Goal: Check status: Check status

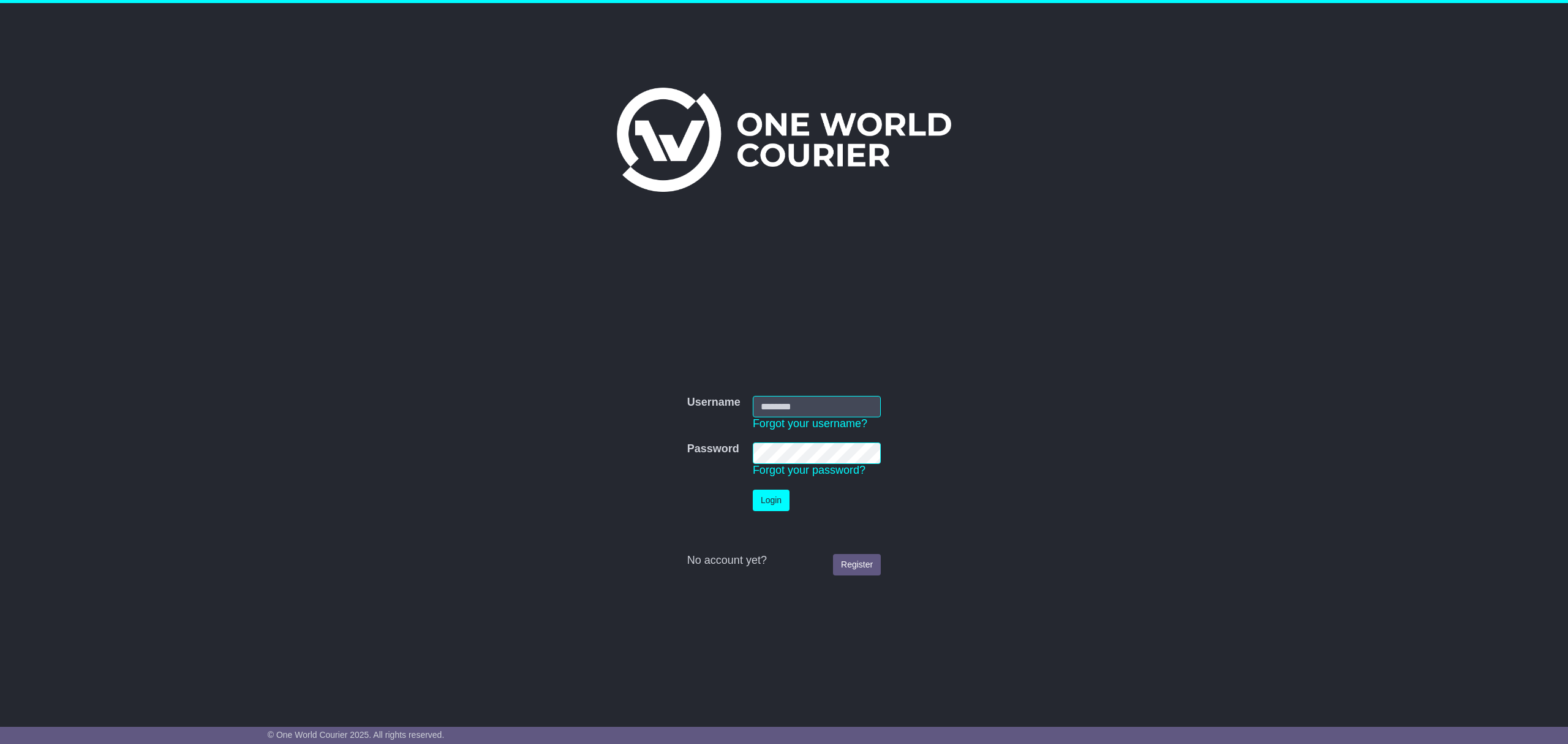
type input "********"
click at [768, 496] on button "Login" at bounding box center [772, 500] width 37 height 21
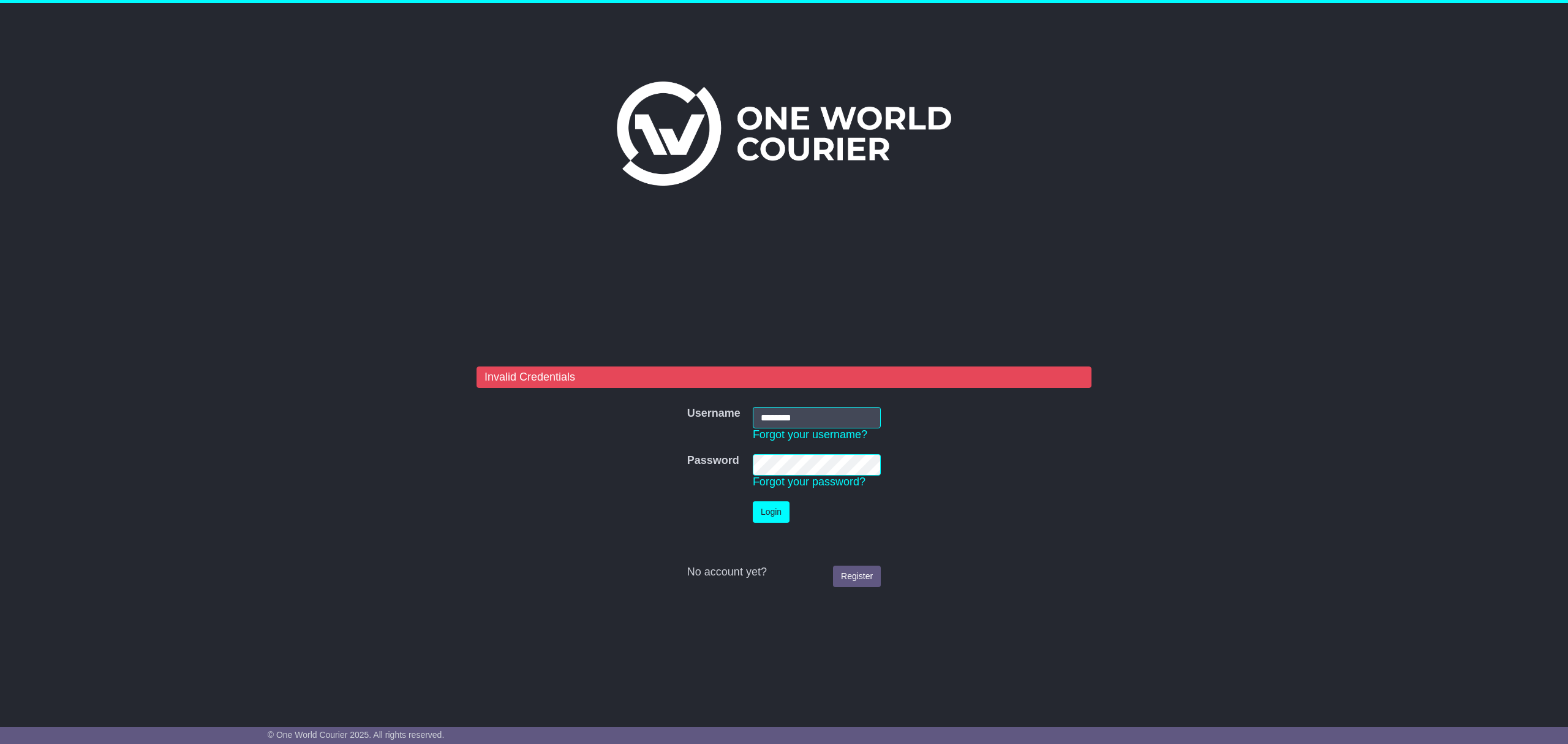
click at [0, 743] on nordpass-autofill-portal at bounding box center [0, 744] width 0 height 0
click at [775, 508] on button "Login" at bounding box center [772, 511] width 37 height 21
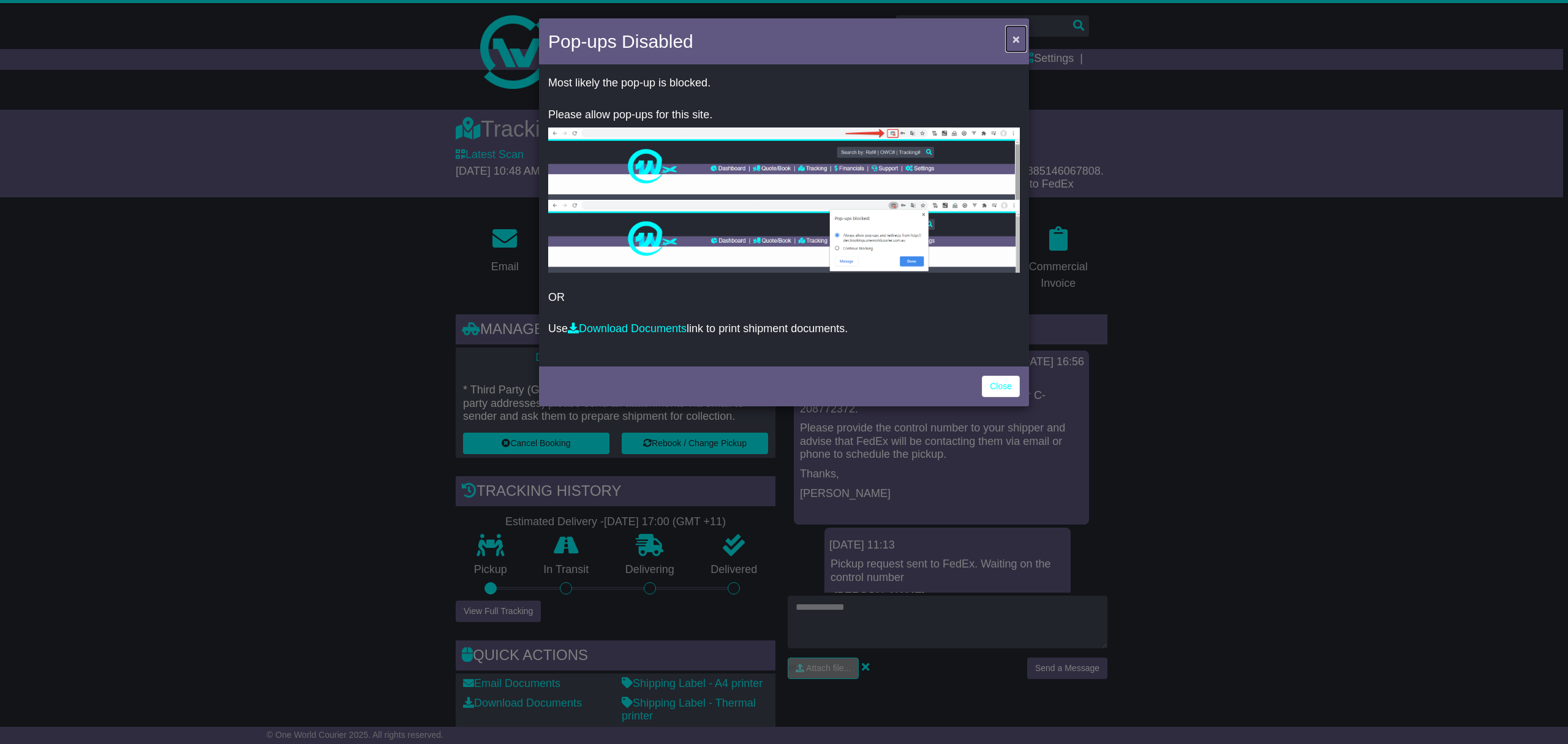
click at [1013, 32] on span "×" at bounding box center [1016, 38] width 7 height 14
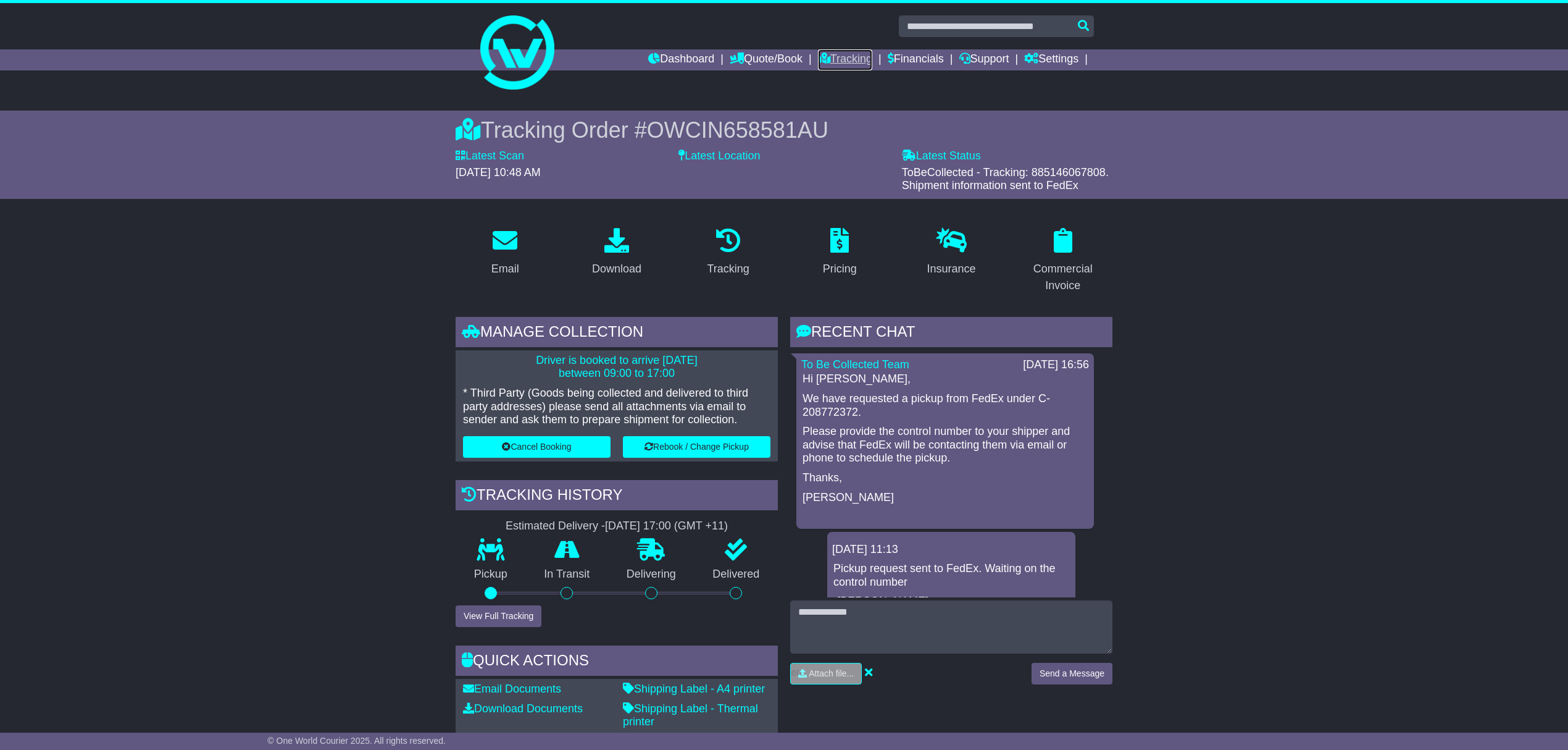
click at [843, 68] on link "Tracking" at bounding box center [845, 60] width 54 height 21
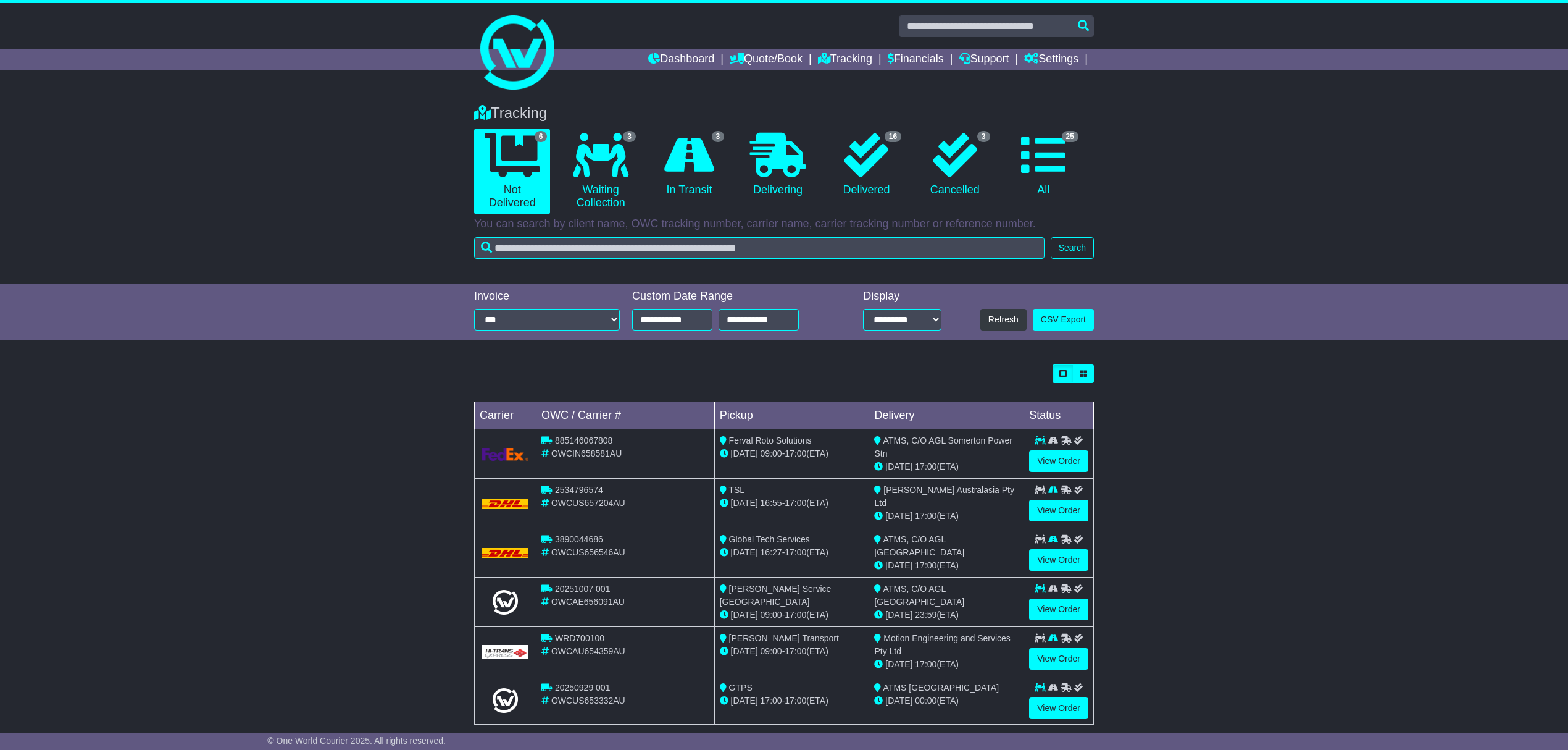
scroll to position [20, 0]
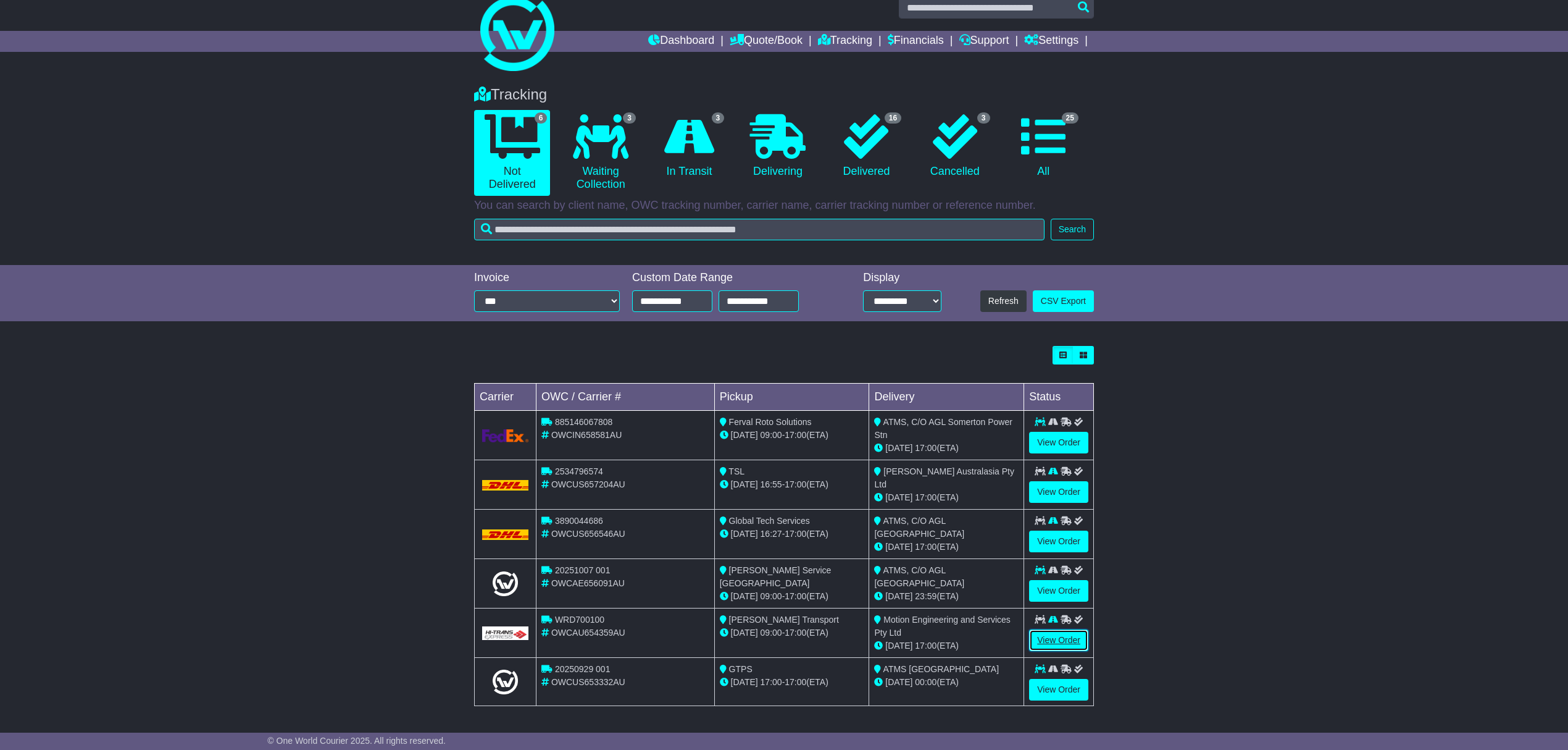
click at [1062, 636] on link "View Order" at bounding box center [1058, 640] width 59 height 22
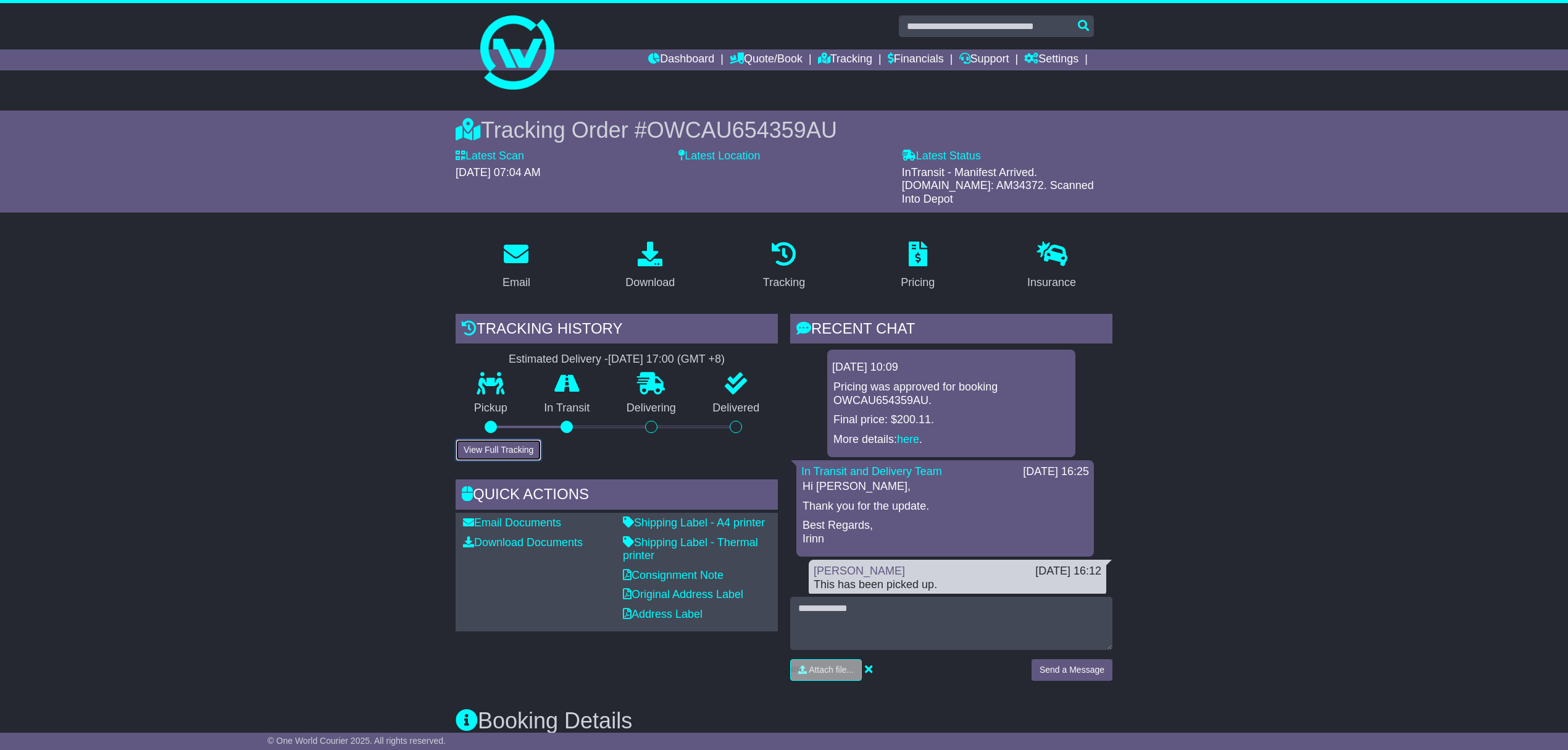
click at [465, 439] on button "View Full Tracking" at bounding box center [499, 449] width 86 height 22
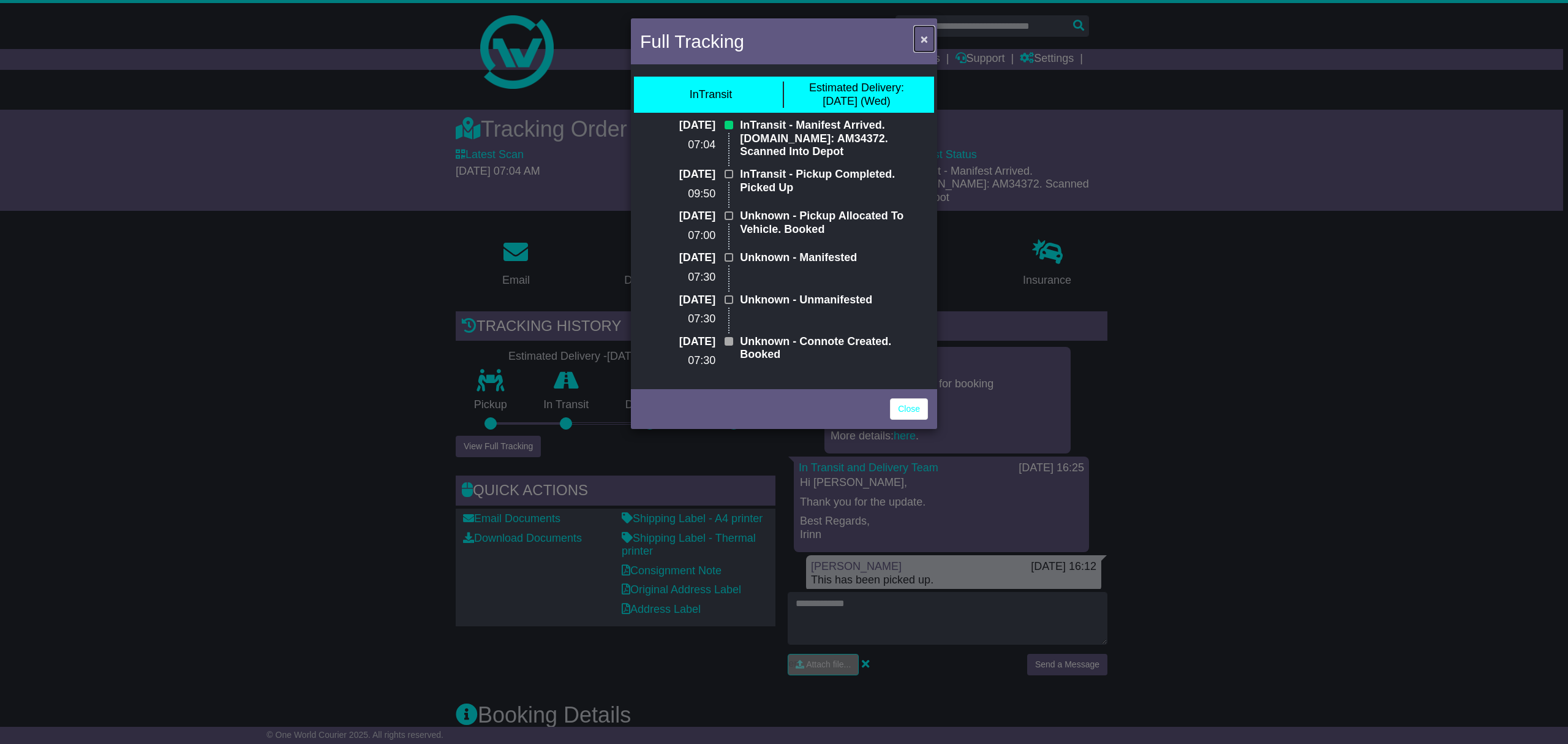
click at [924, 37] on span "×" at bounding box center [924, 38] width 7 height 14
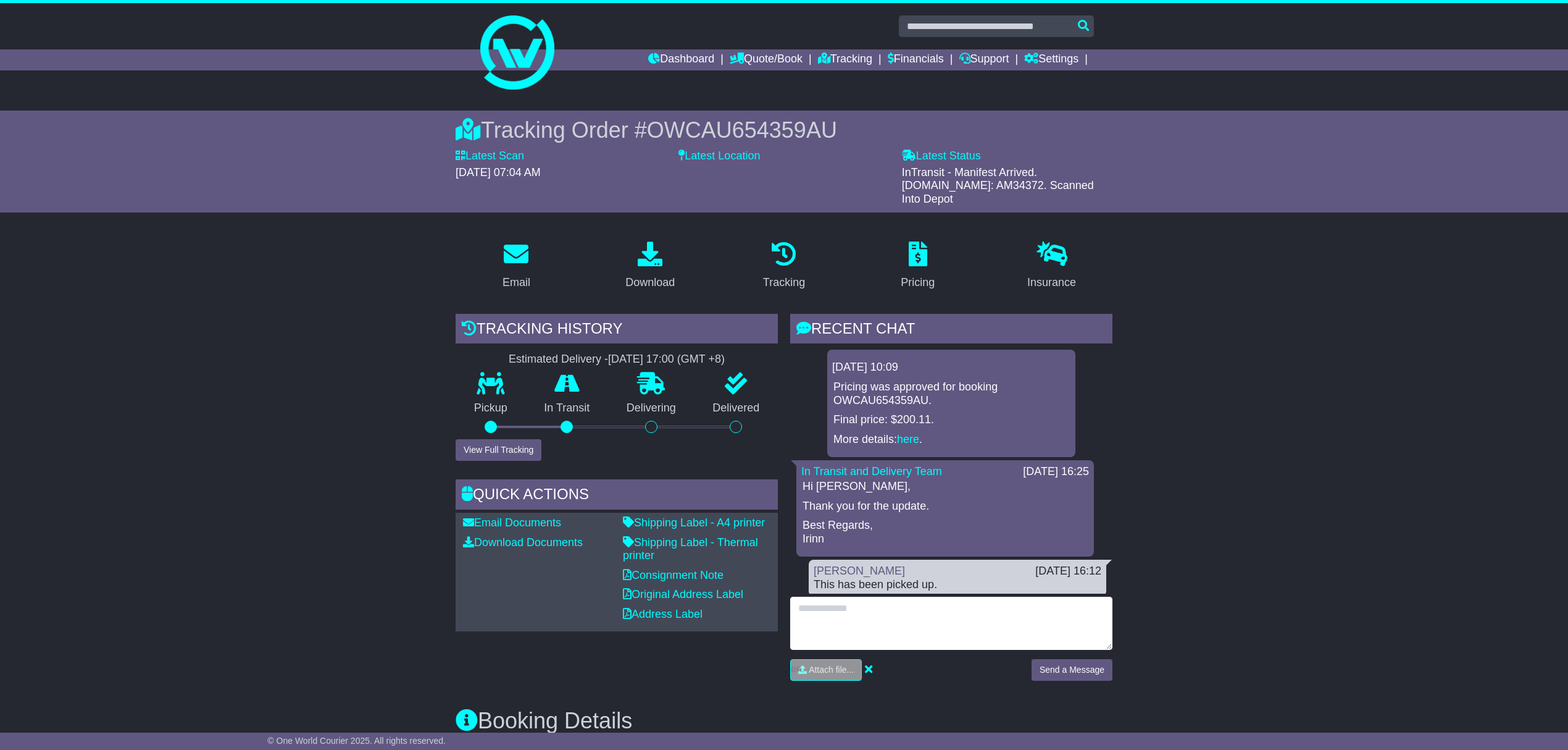
drag, startPoint x: 894, startPoint y: 589, endPoint x: 898, endPoint y: 596, distance: 8.1
click at [894, 596] on textarea at bounding box center [951, 623] width 322 height 53
type textarea "**********"
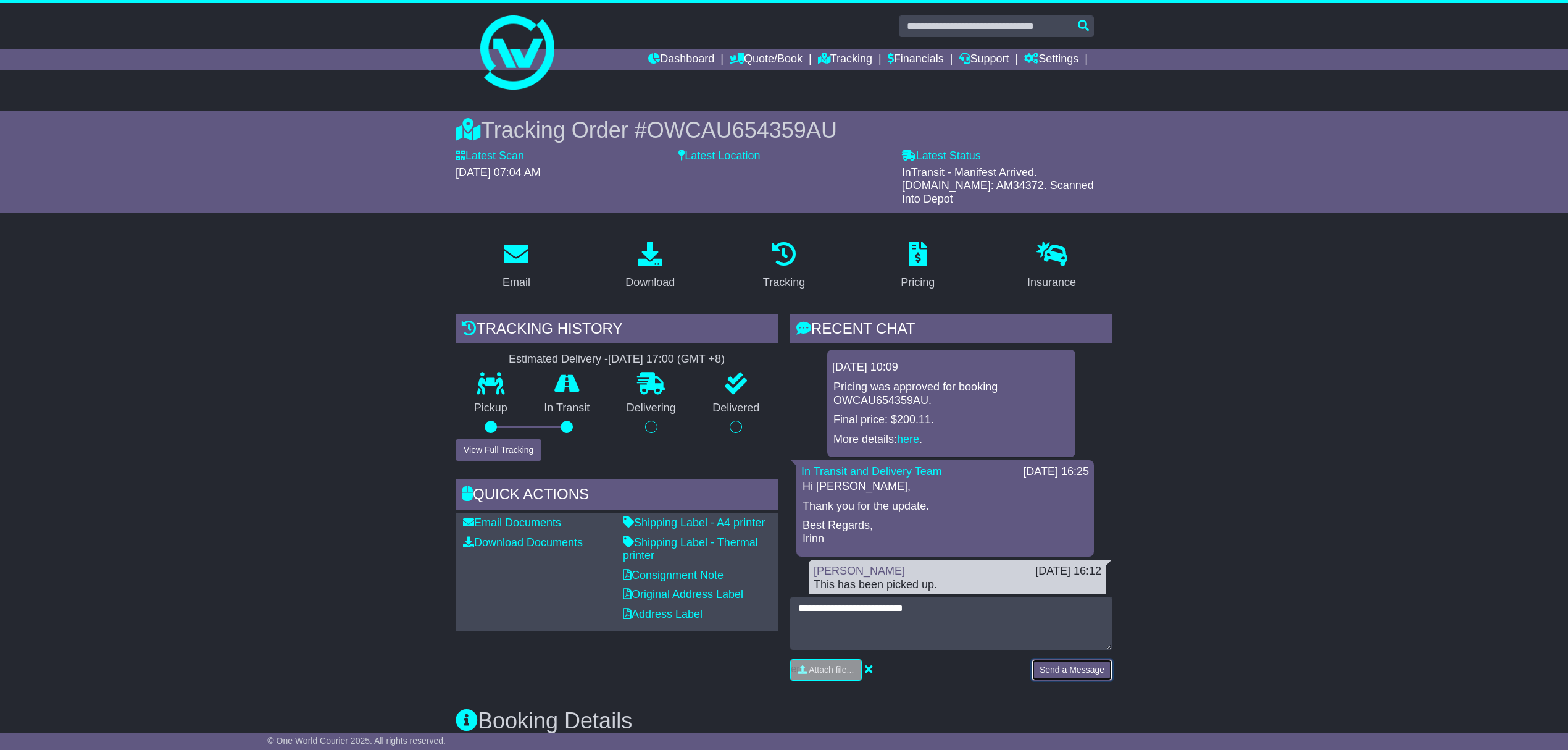
click at [1060, 659] on button "Send a Message" at bounding box center [1072, 669] width 81 height 22
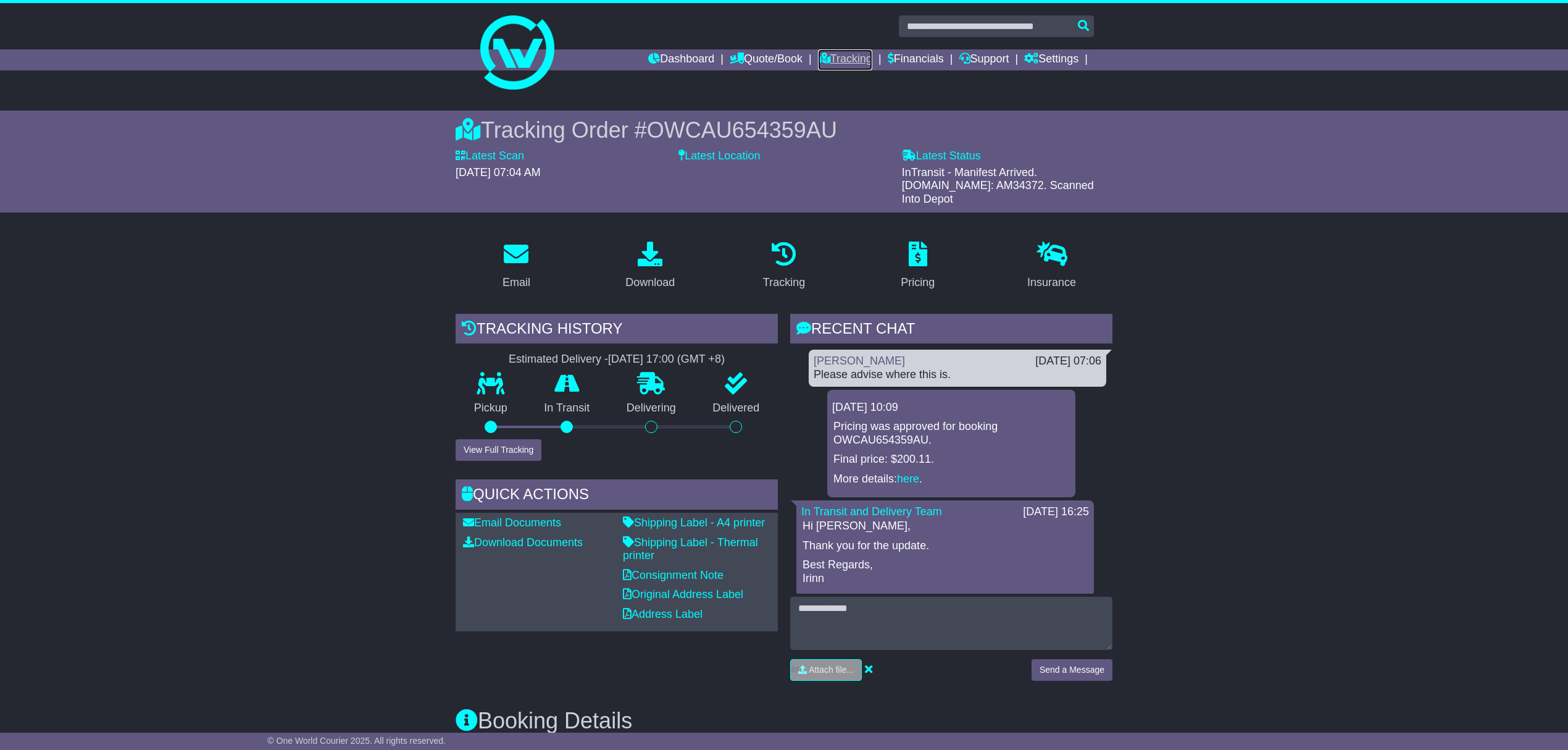
click at [841, 58] on link "Tracking" at bounding box center [845, 60] width 54 height 21
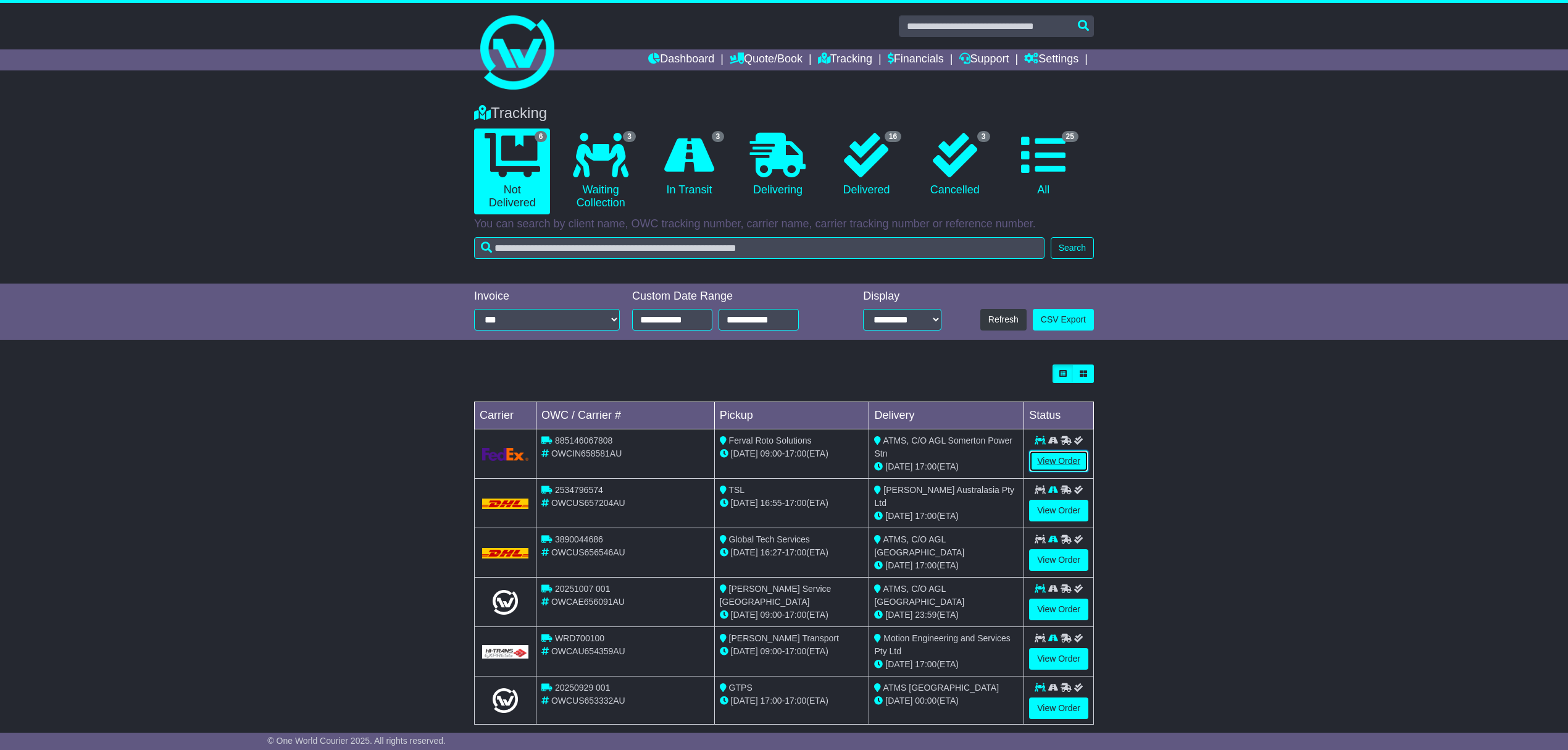
click at [1046, 465] on link "View Order" at bounding box center [1058, 461] width 59 height 22
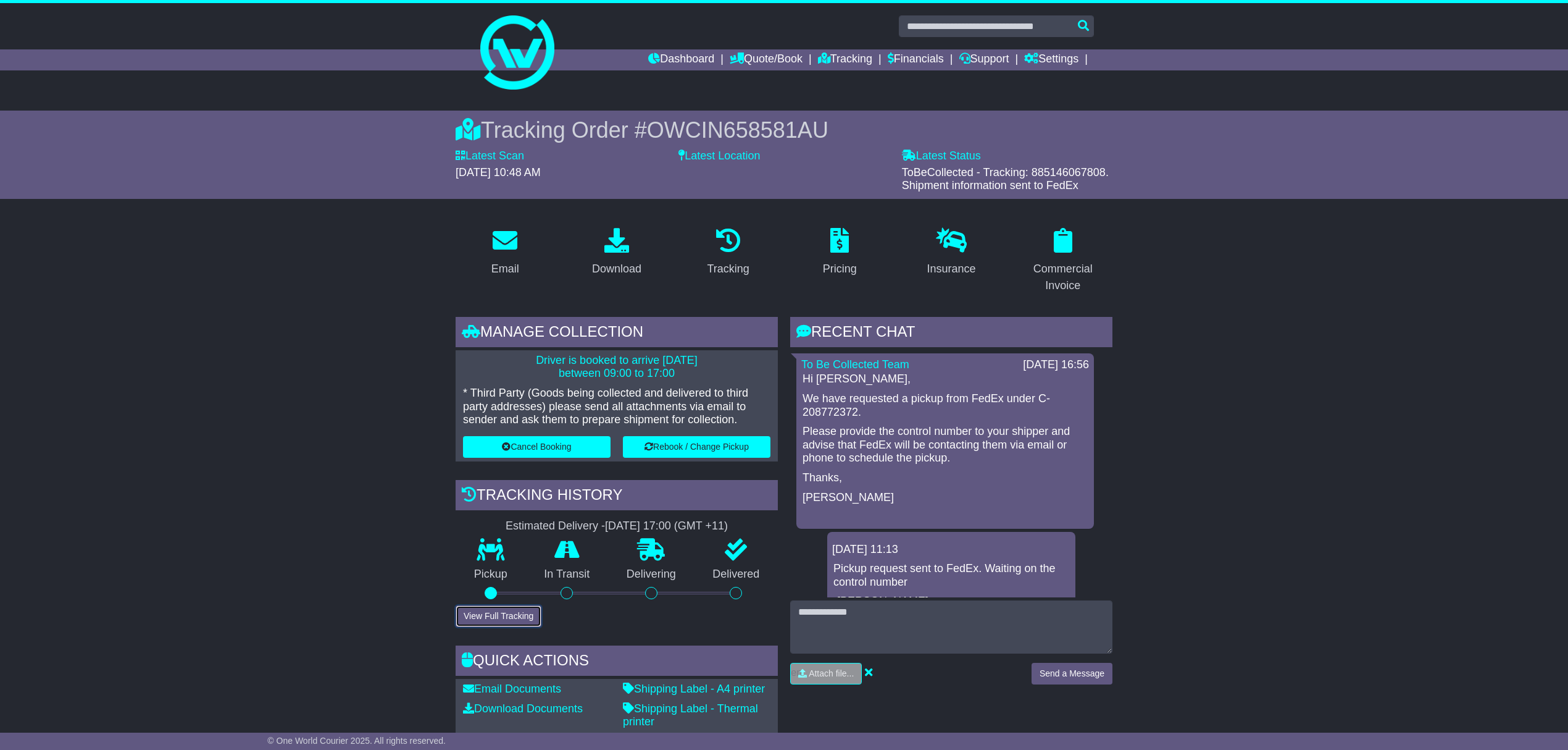
click at [503, 616] on button "View Full Tracking" at bounding box center [499, 615] width 86 height 22
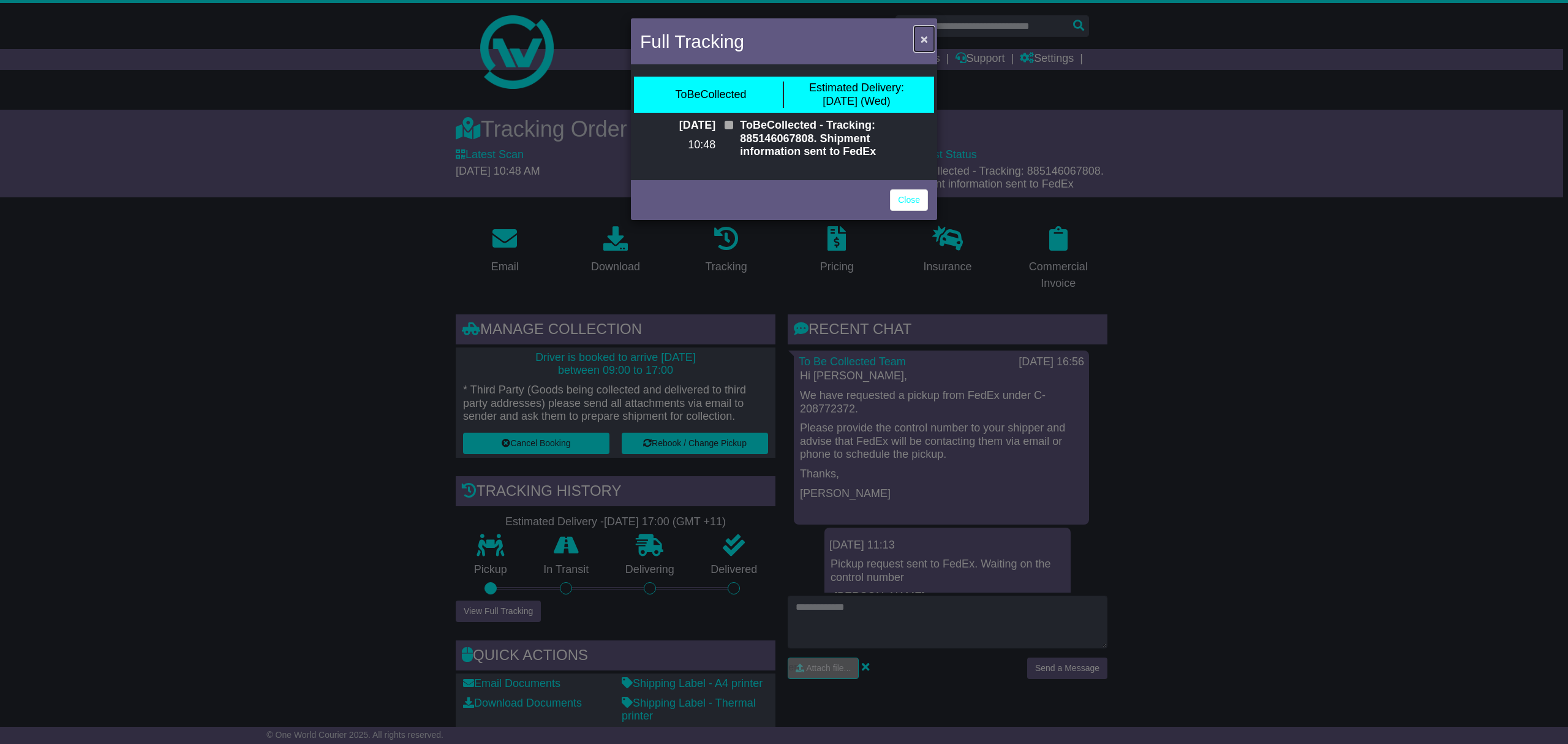
click at [921, 33] on span "×" at bounding box center [924, 38] width 7 height 14
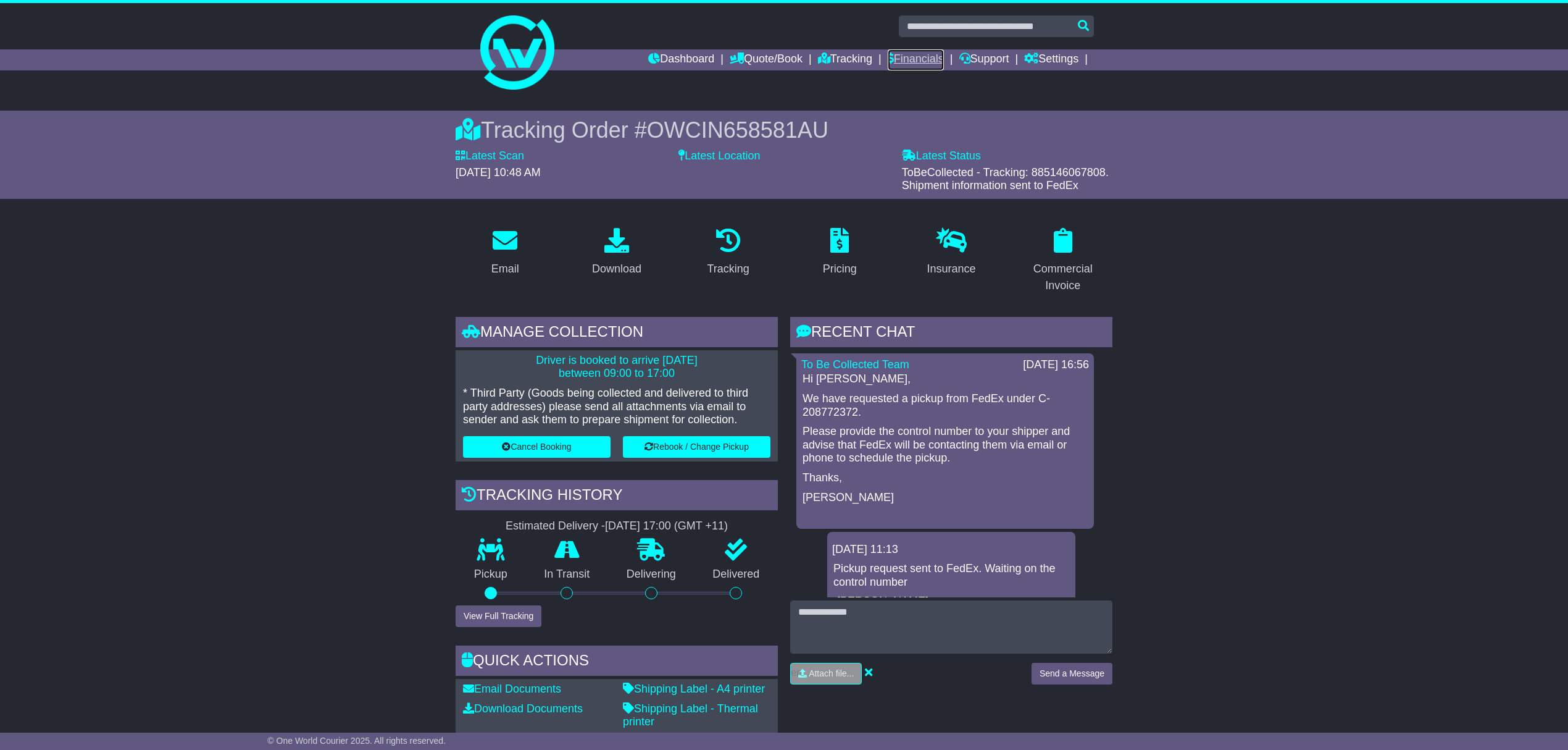
click at [916, 68] on link "Financials" at bounding box center [916, 60] width 56 height 21
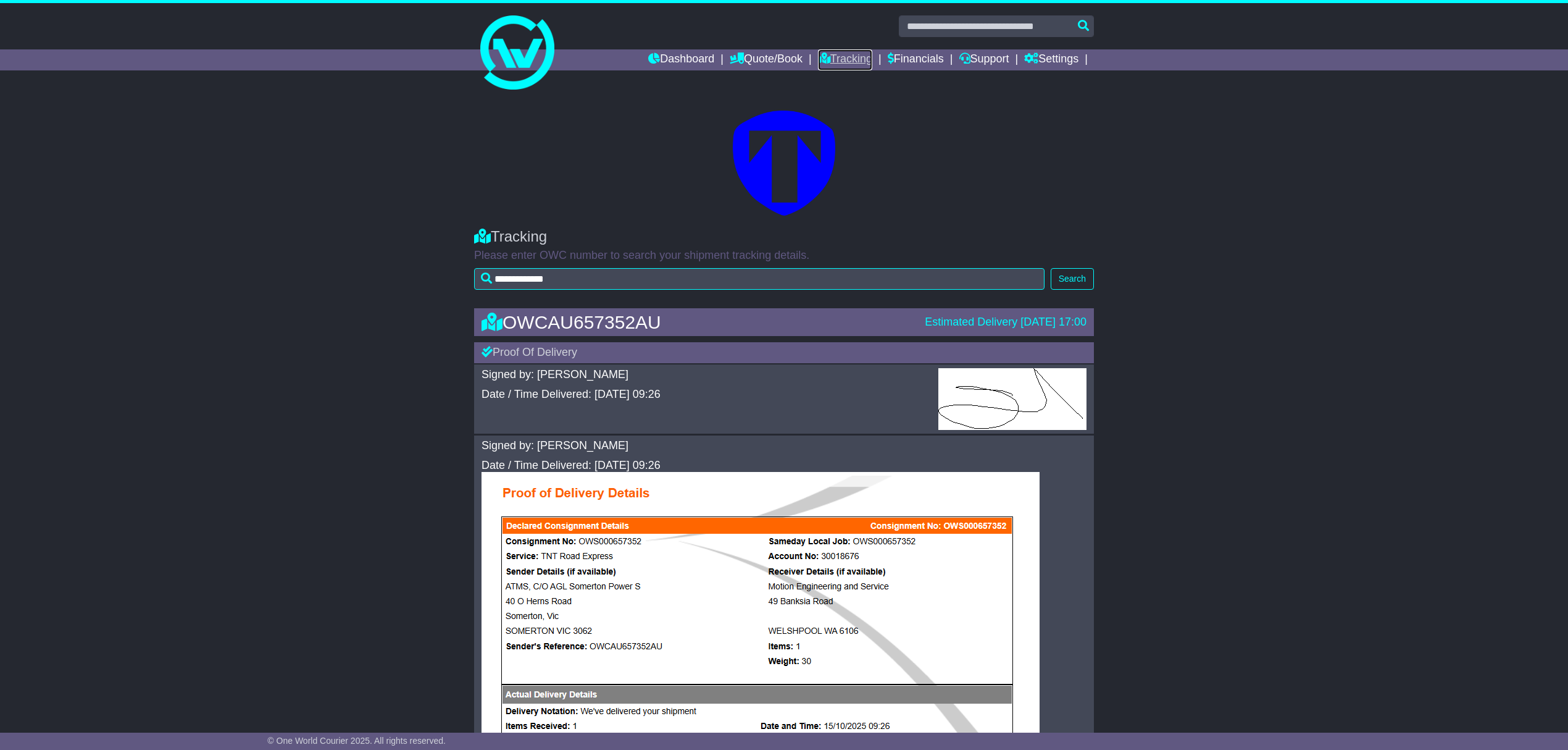
click at [850, 53] on link "Tracking" at bounding box center [845, 60] width 54 height 21
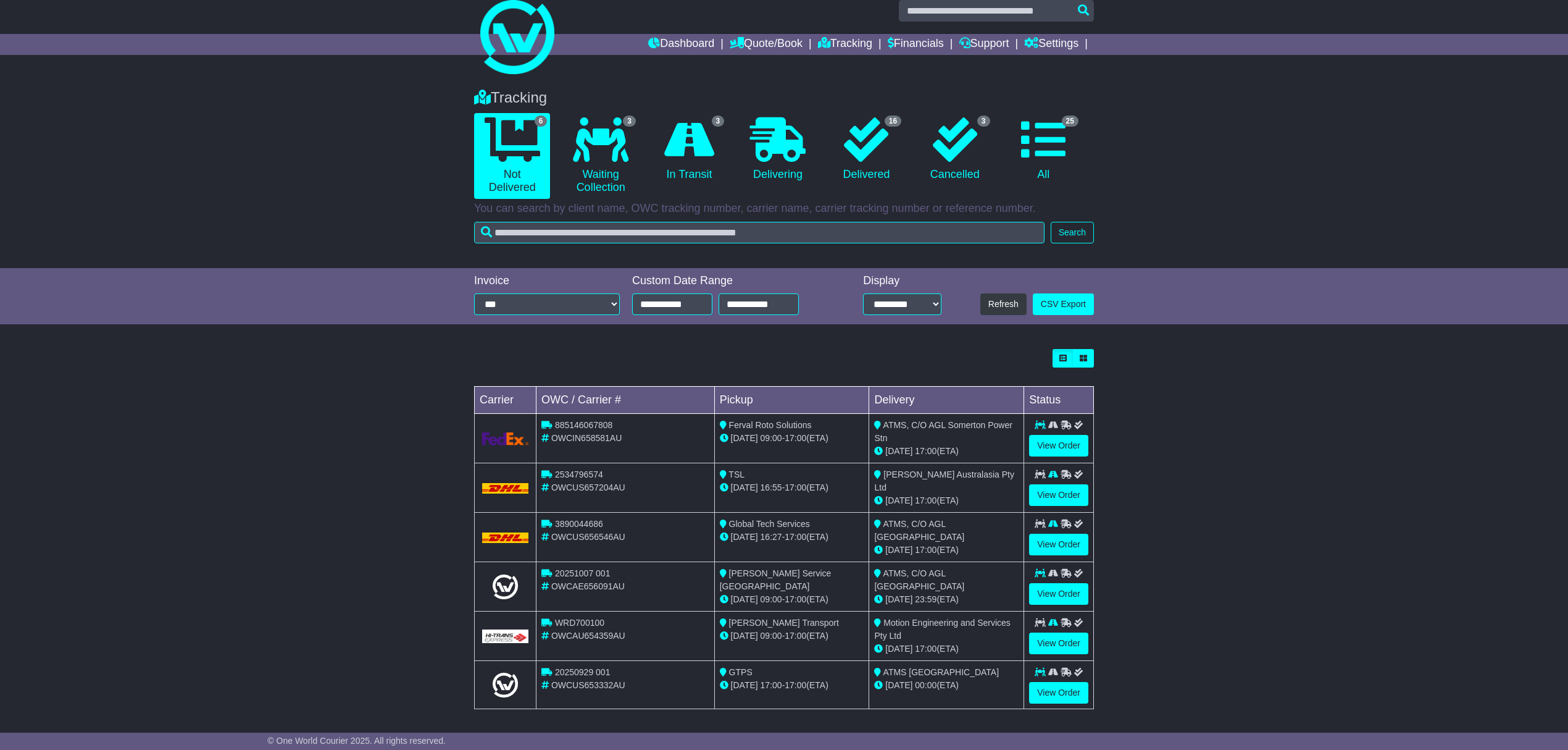
scroll to position [20, 0]
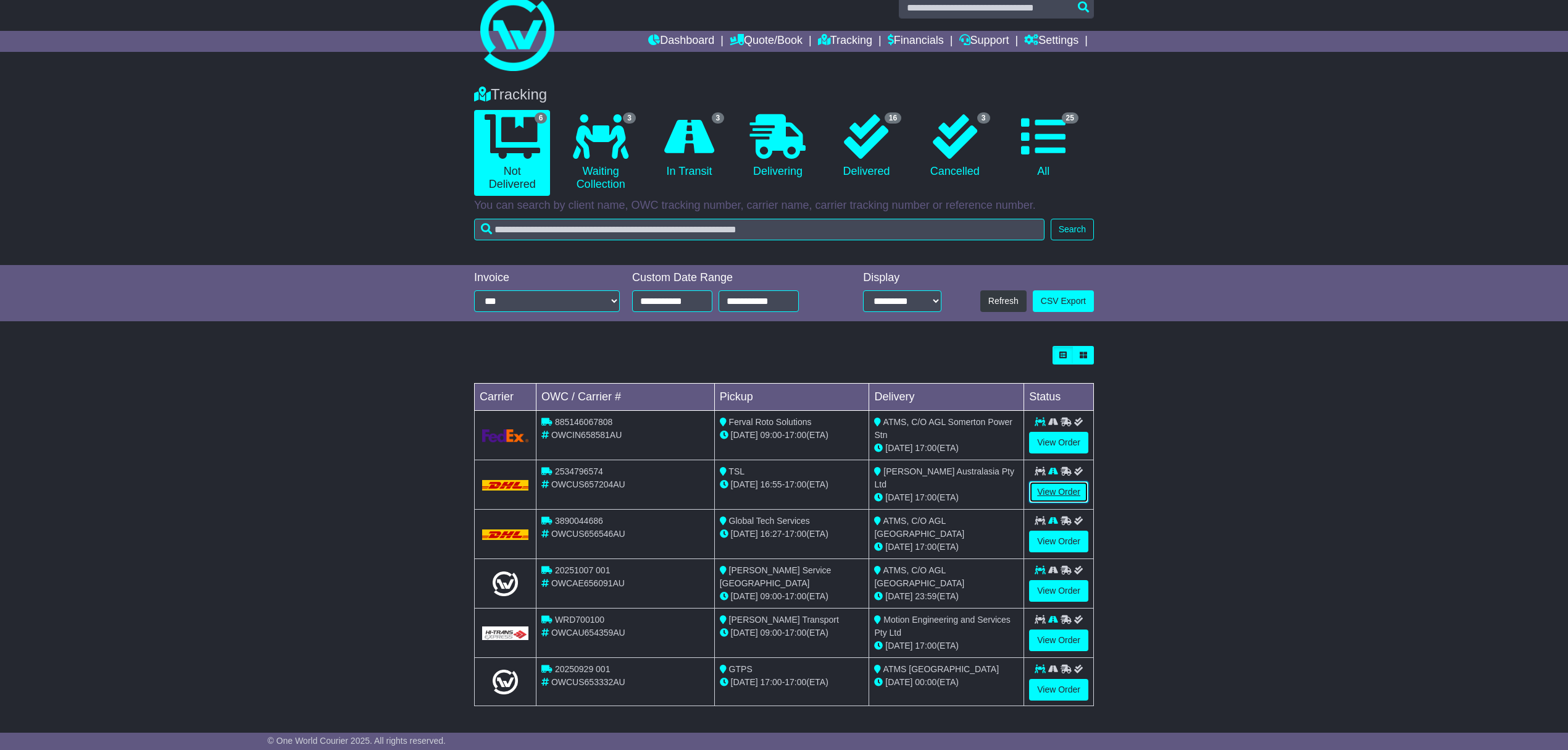
click at [1053, 490] on link "View Order" at bounding box center [1058, 492] width 59 height 22
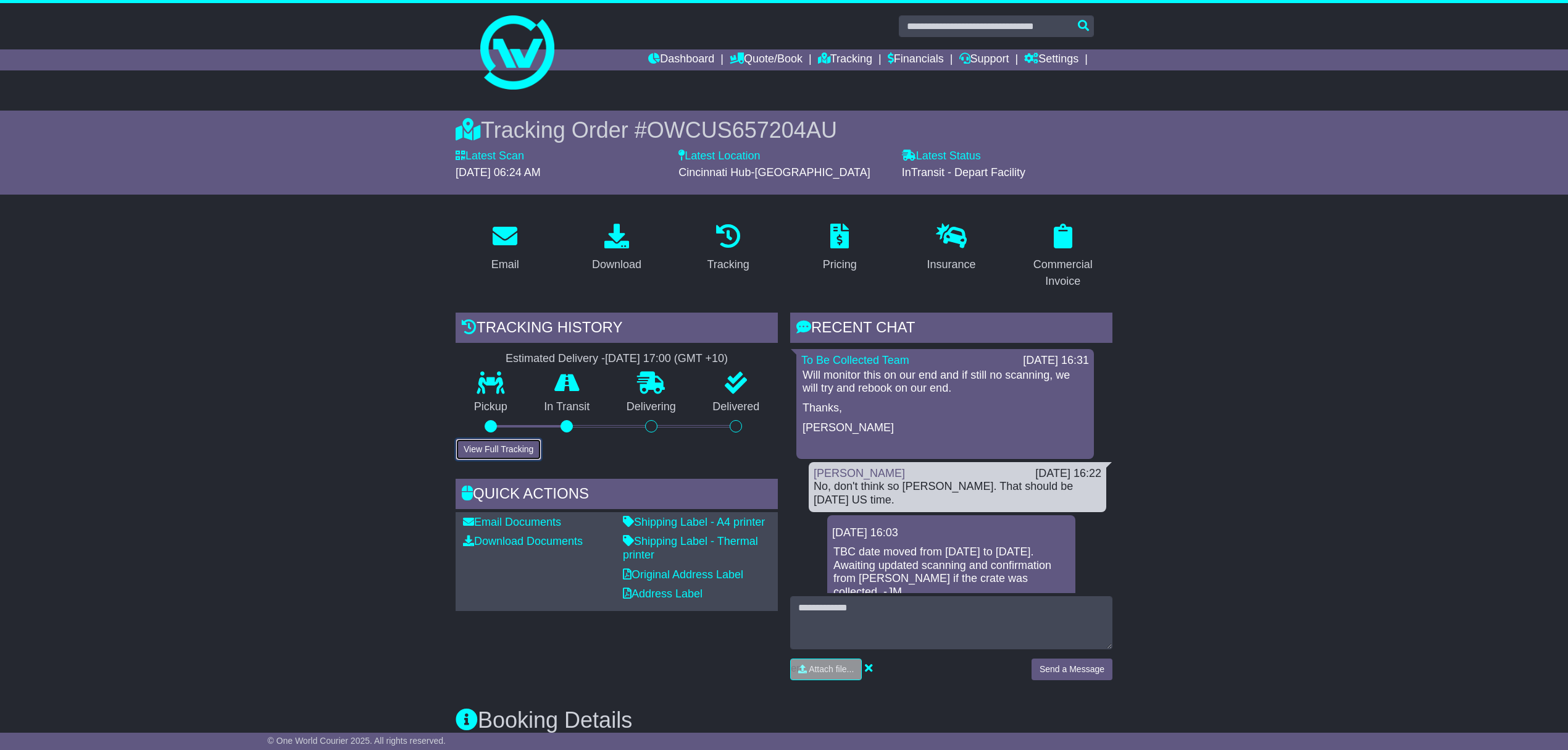
click at [508, 444] on button "View Full Tracking" at bounding box center [499, 449] width 86 height 22
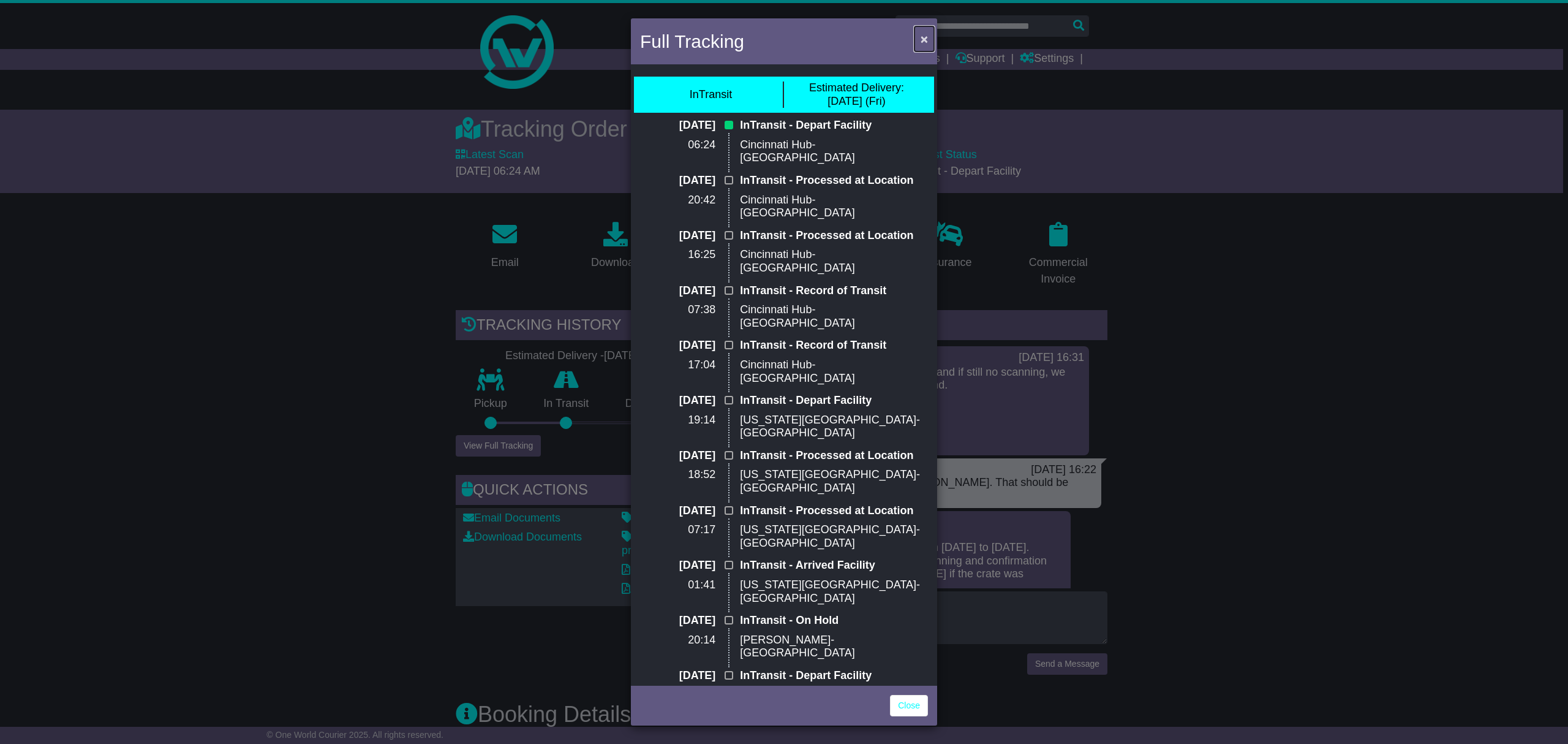
click at [922, 42] on span "×" at bounding box center [924, 38] width 7 height 14
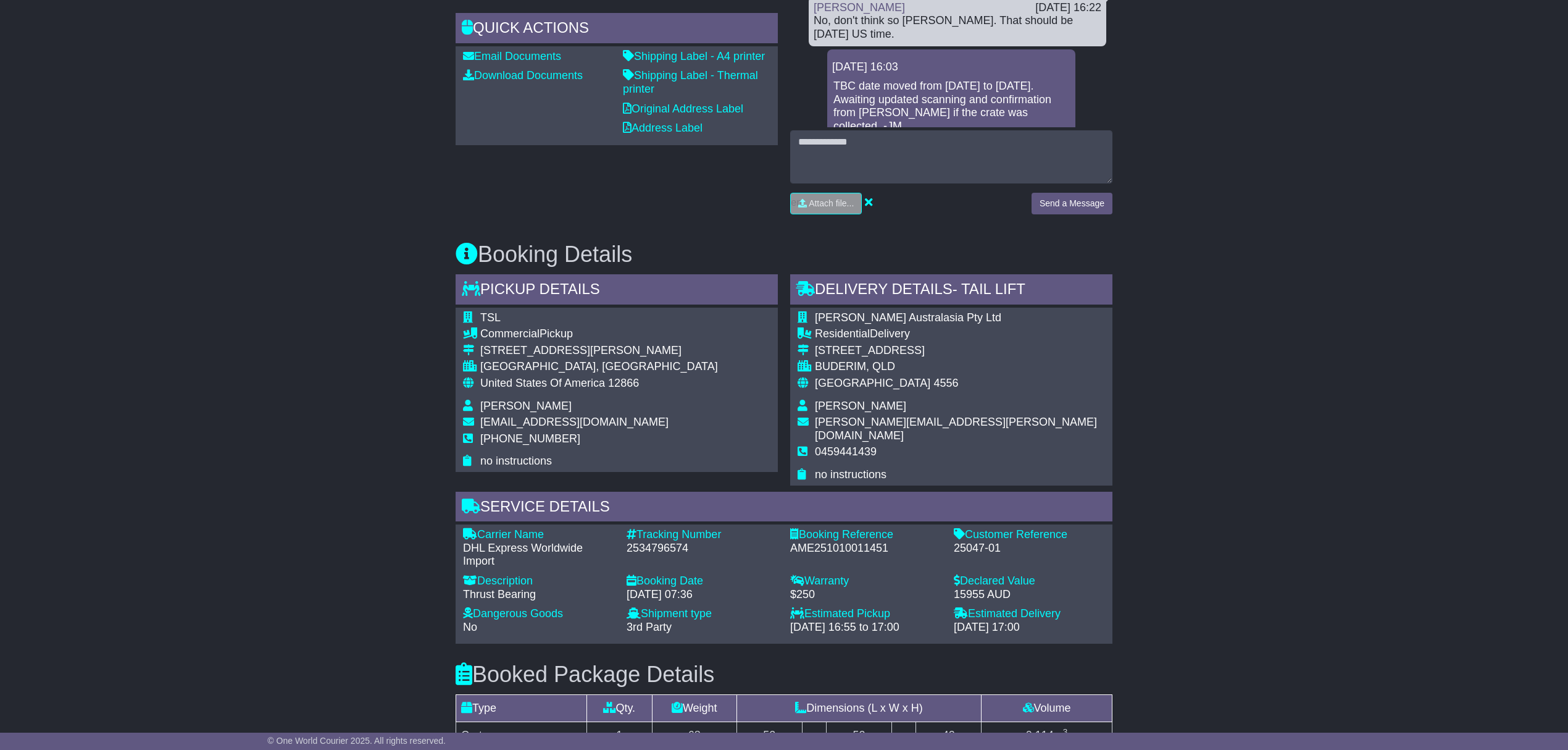
scroll to position [82, 0]
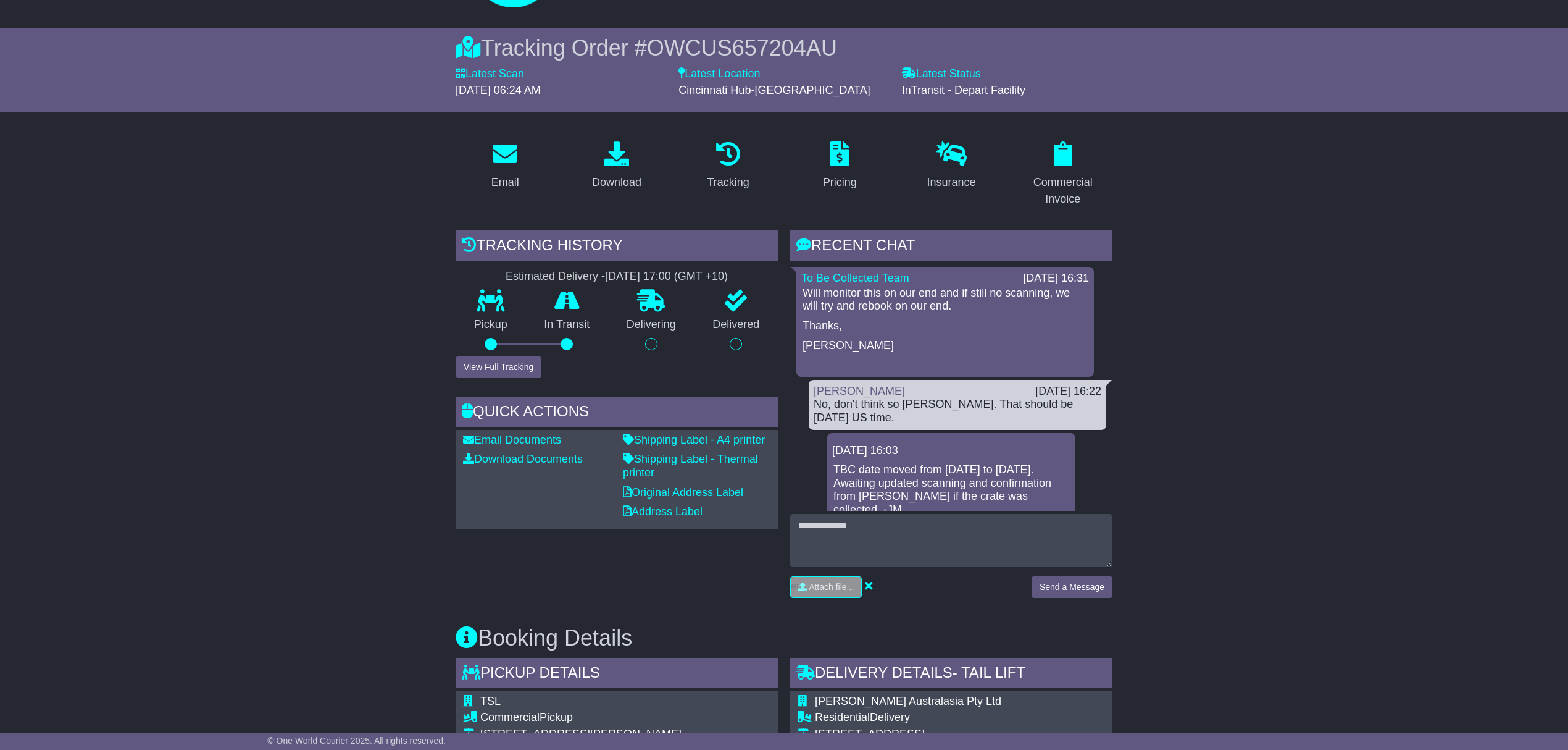
drag, startPoint x: 1186, startPoint y: 287, endPoint x: 1473, endPoint y: 154, distance: 316.3
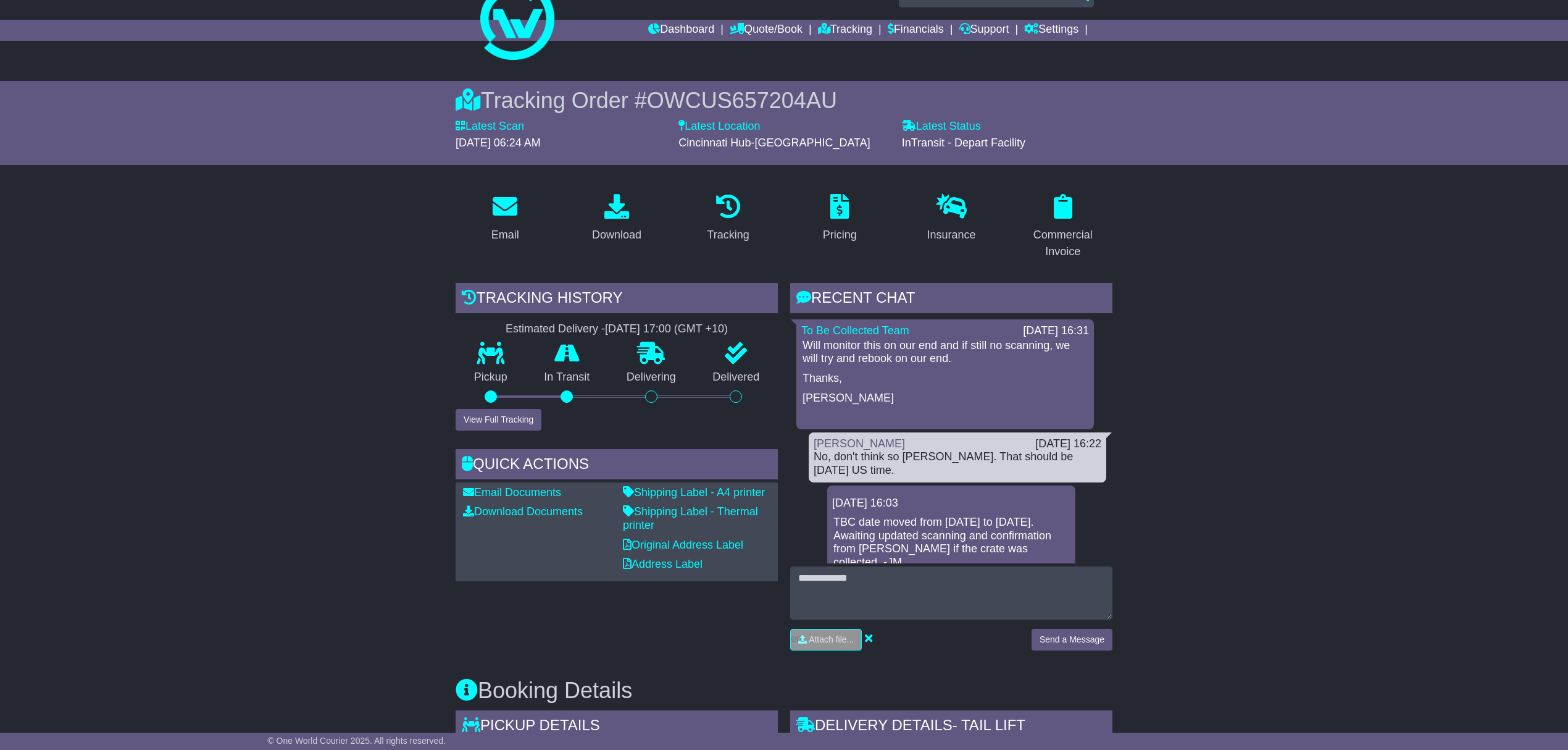
scroll to position [0, 0]
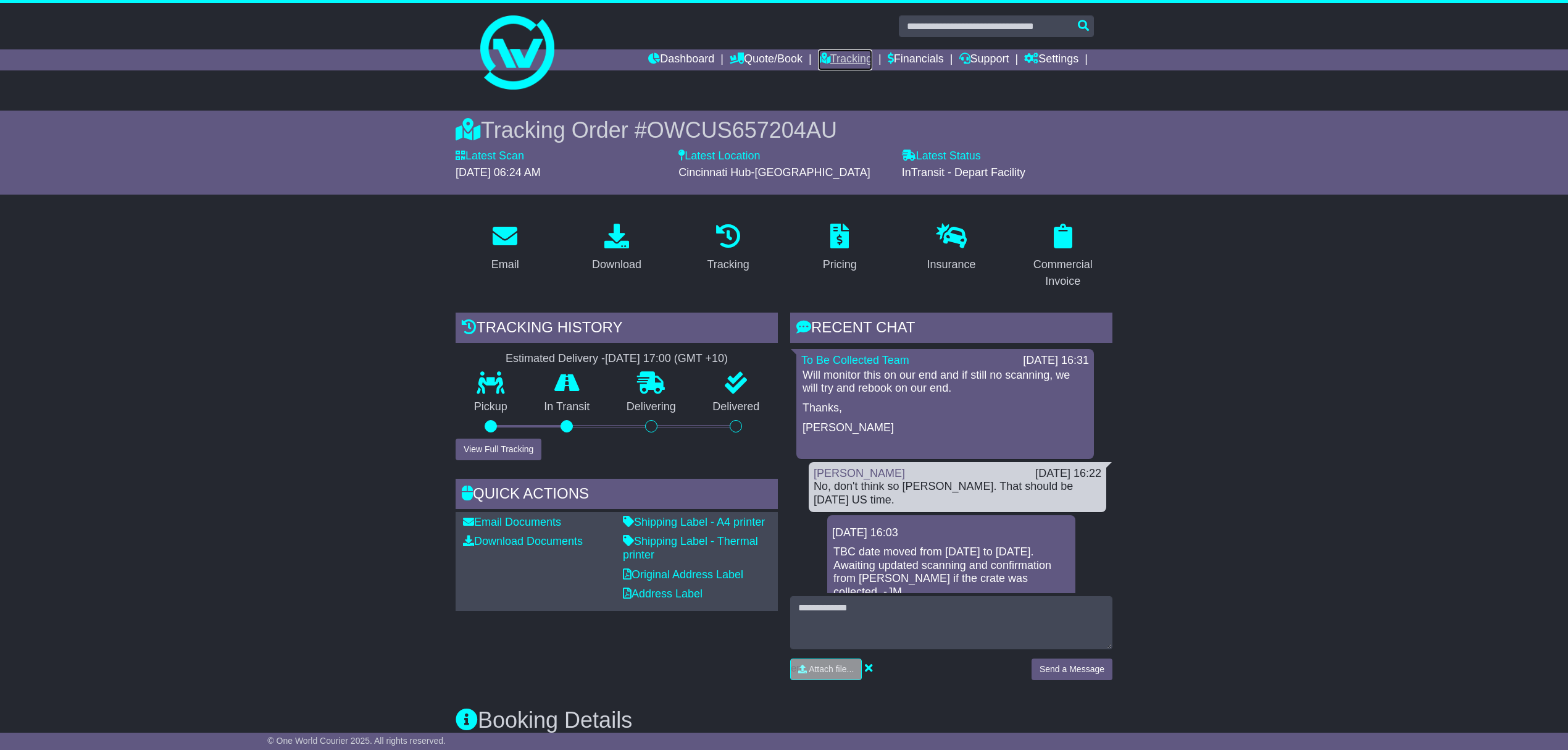
click at [858, 50] on link "Tracking" at bounding box center [845, 60] width 54 height 21
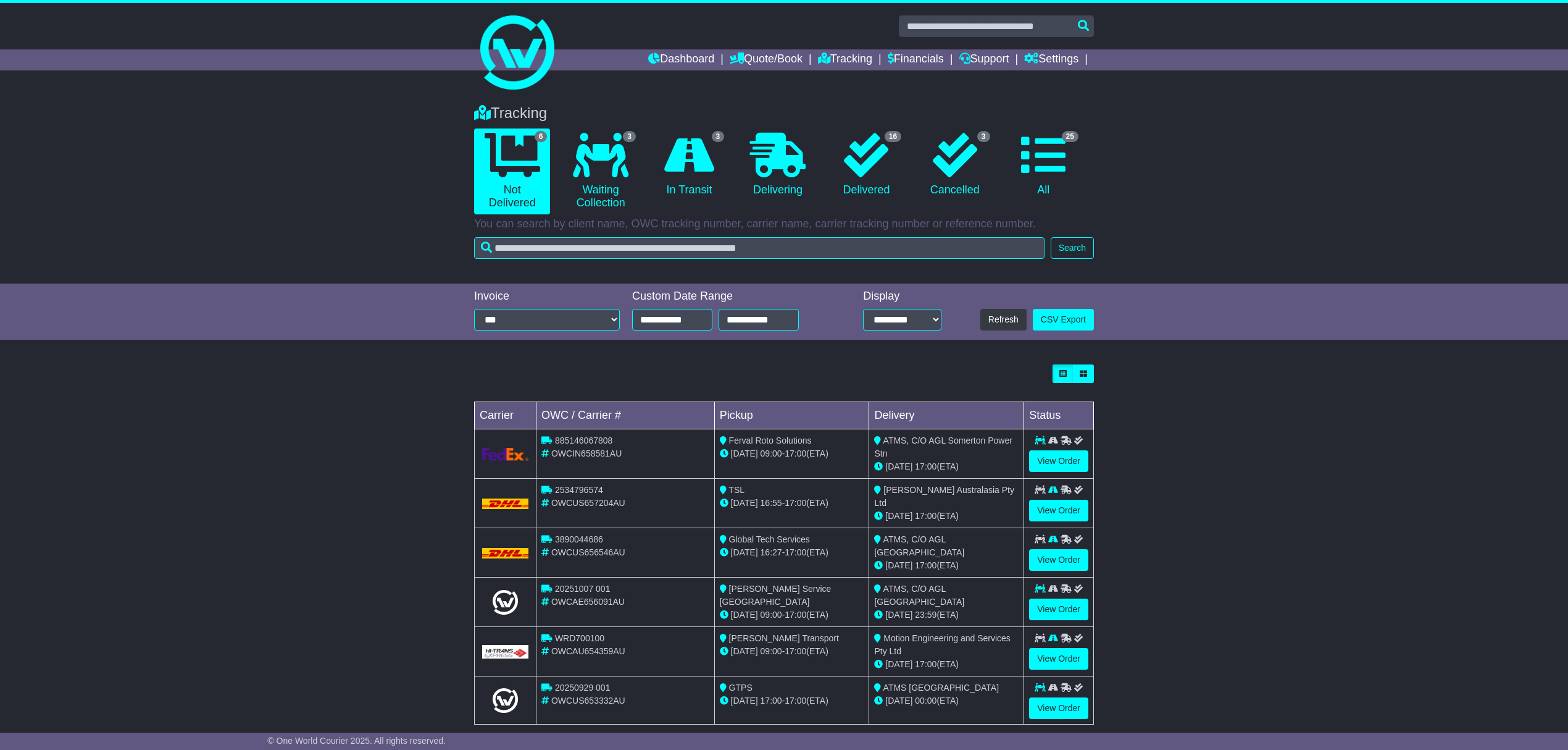
scroll to position [20, 0]
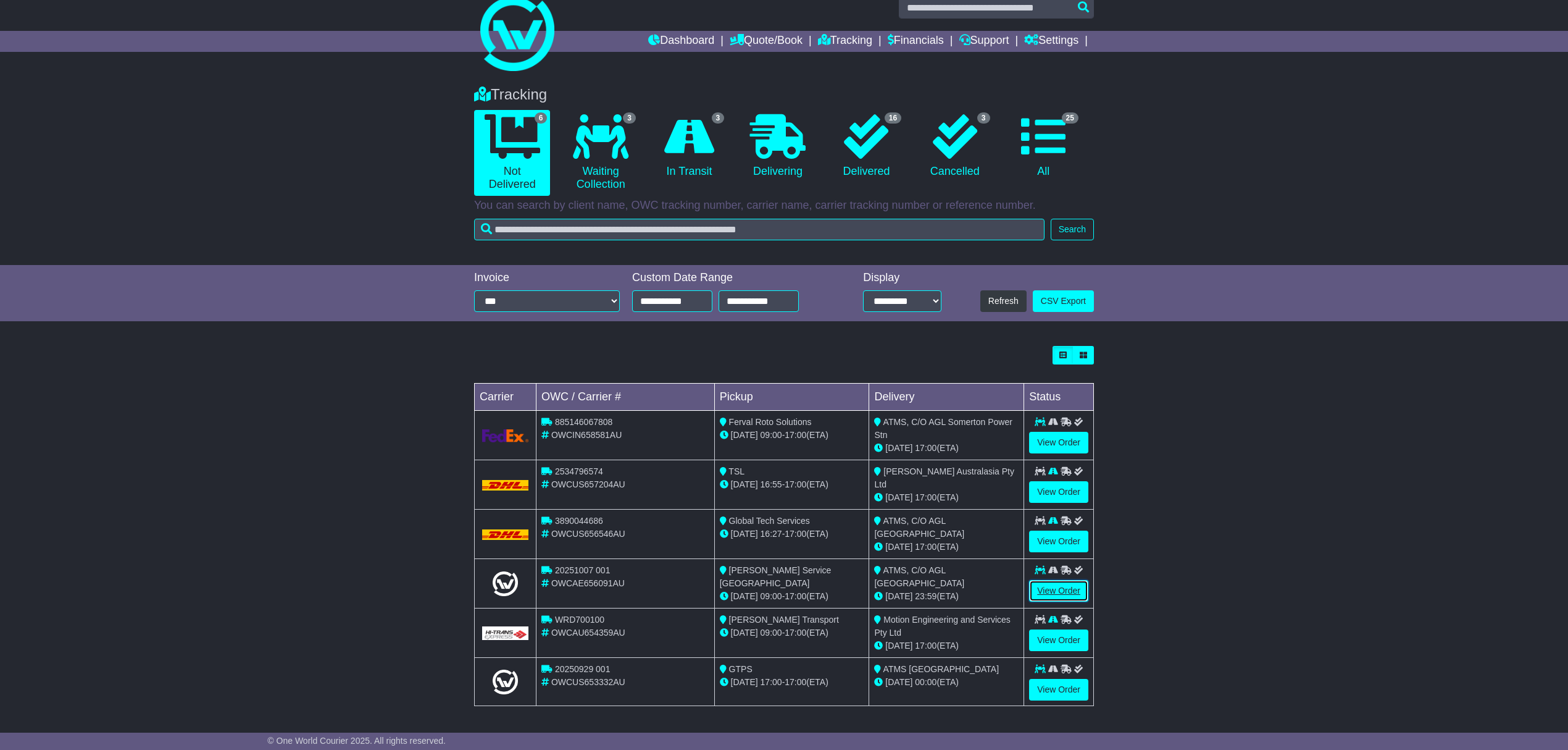
click at [1058, 594] on link "View Order" at bounding box center [1058, 590] width 59 height 22
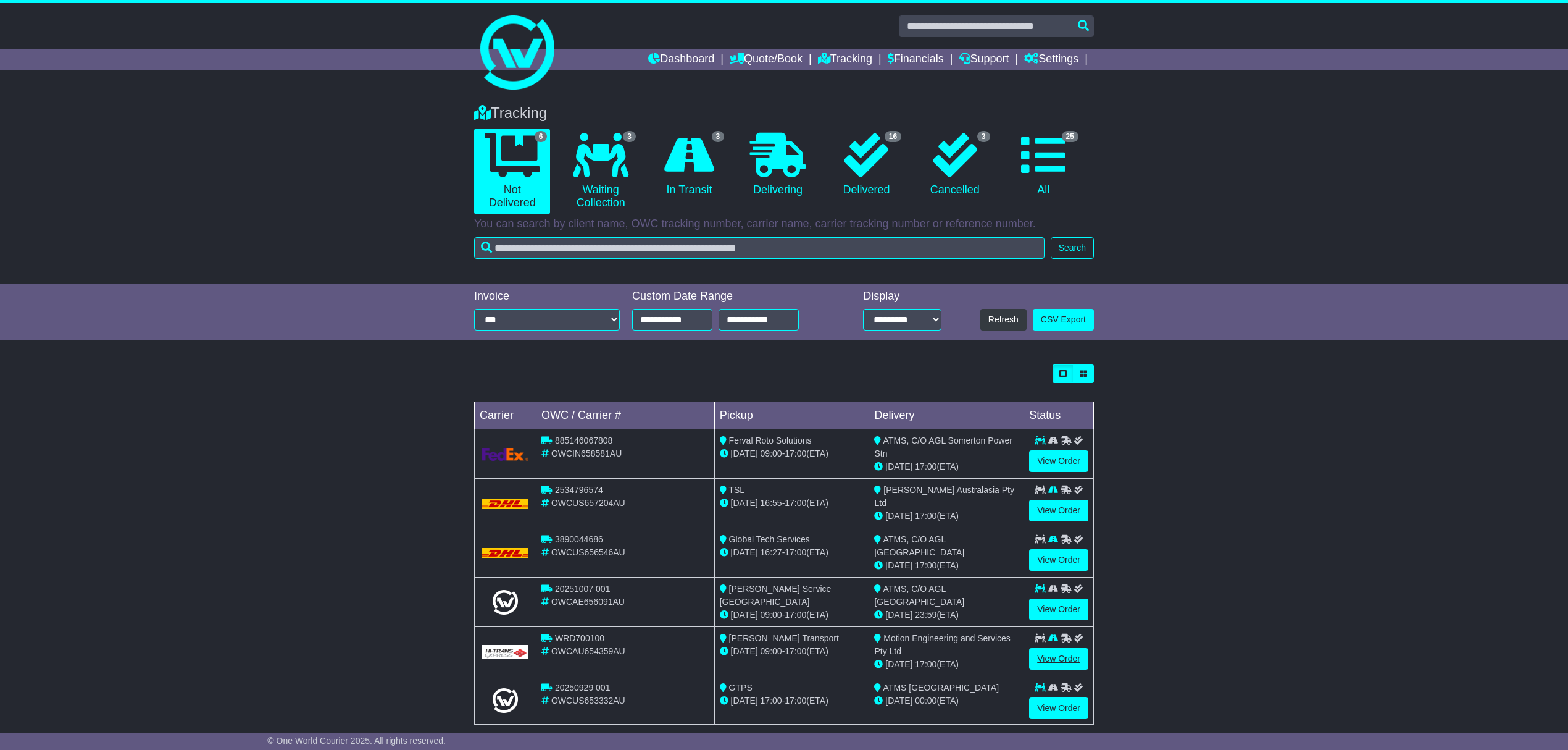
scroll to position [20, 0]
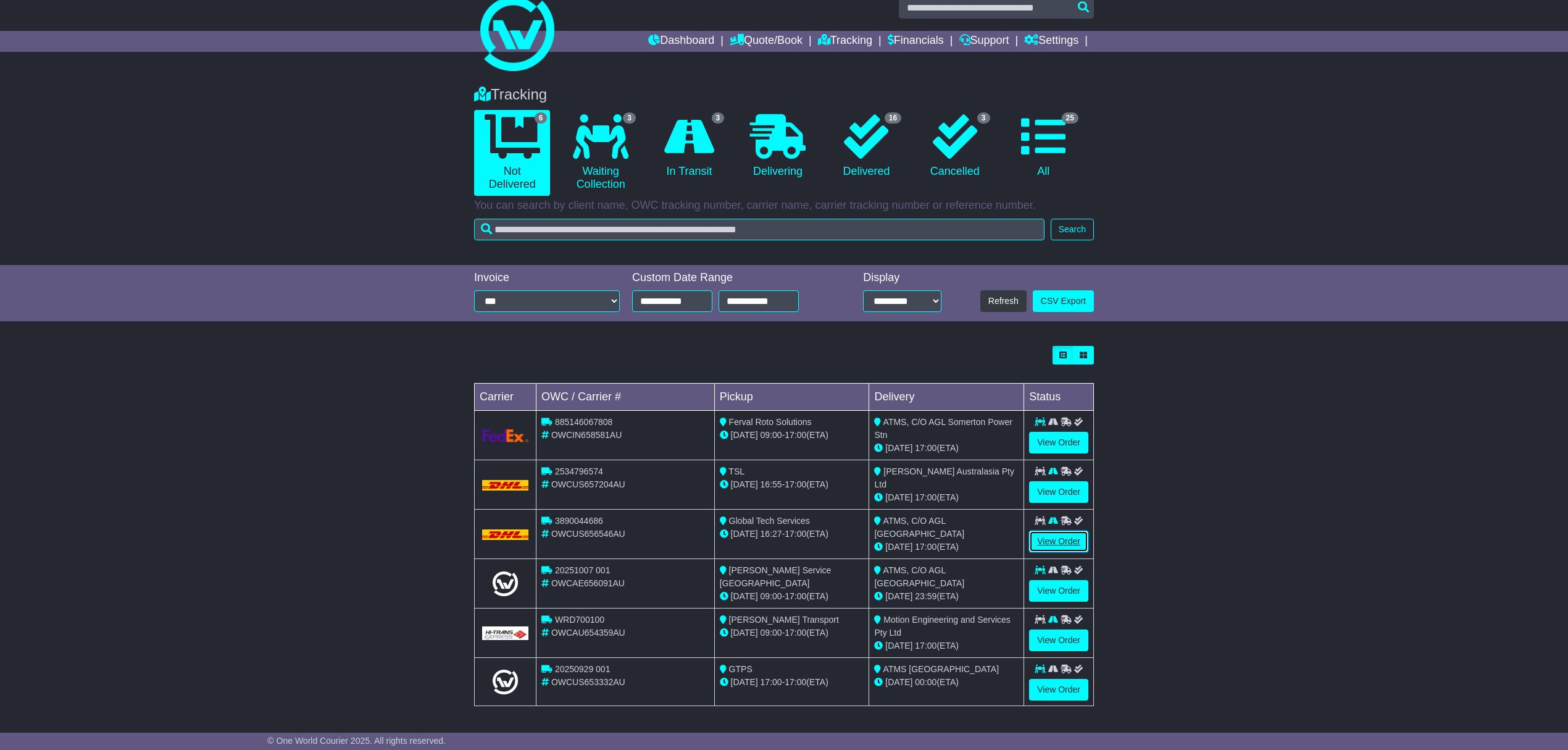
click at [1060, 536] on link "View Order" at bounding box center [1058, 541] width 59 height 22
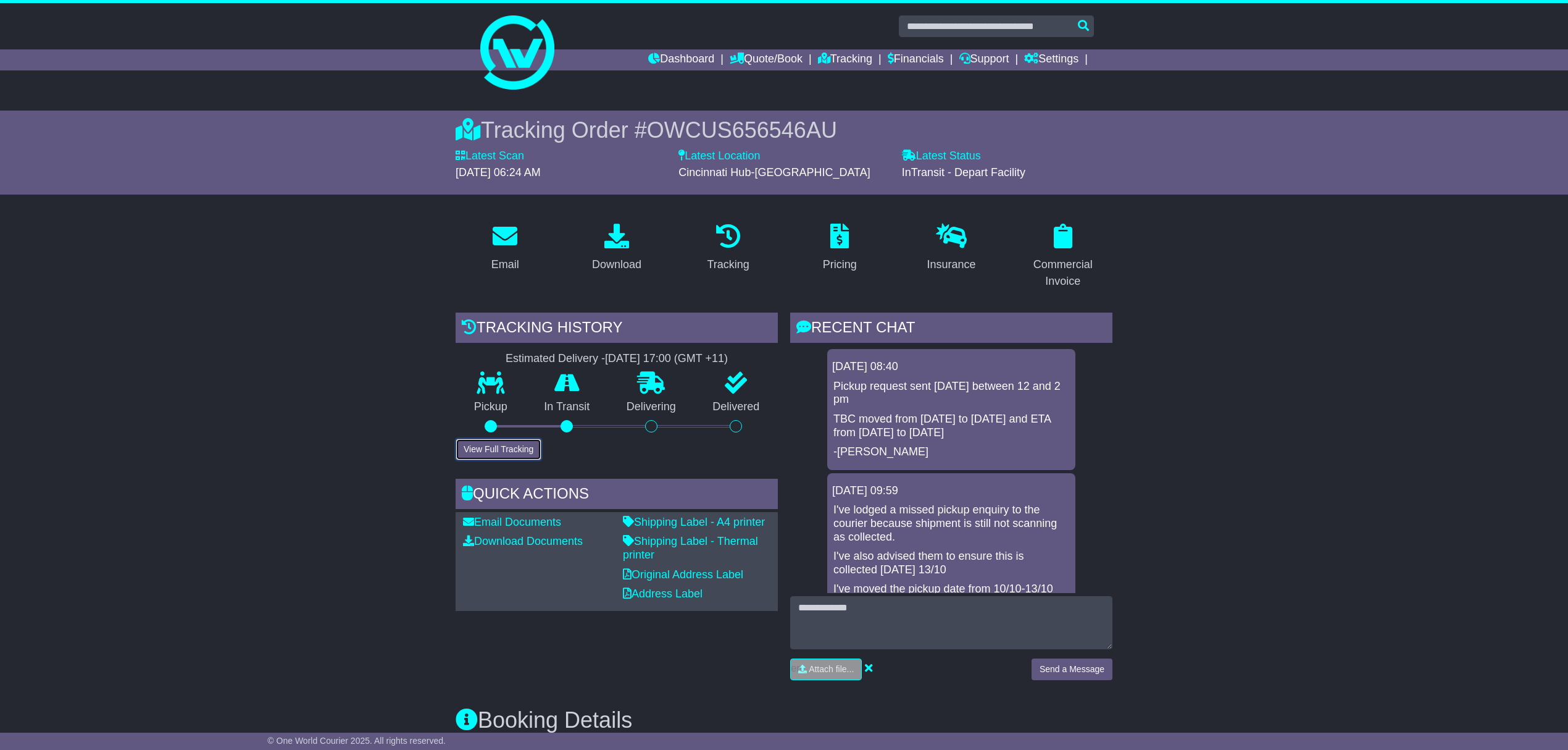
click at [485, 449] on button "View Full Tracking" at bounding box center [499, 449] width 86 height 22
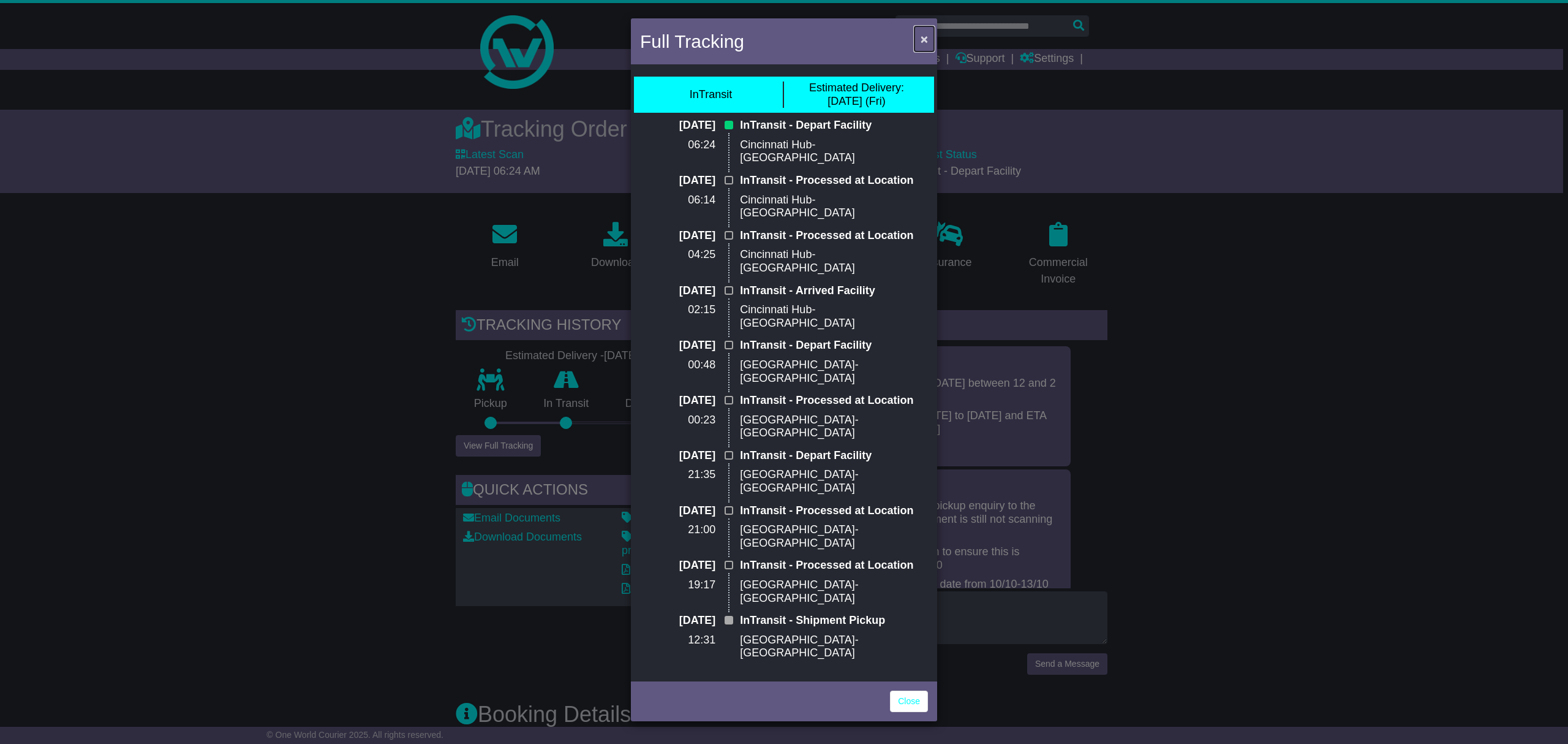
click at [929, 35] on button "×" at bounding box center [924, 38] width 20 height 25
